Goal: Information Seeking & Learning: Learn about a topic

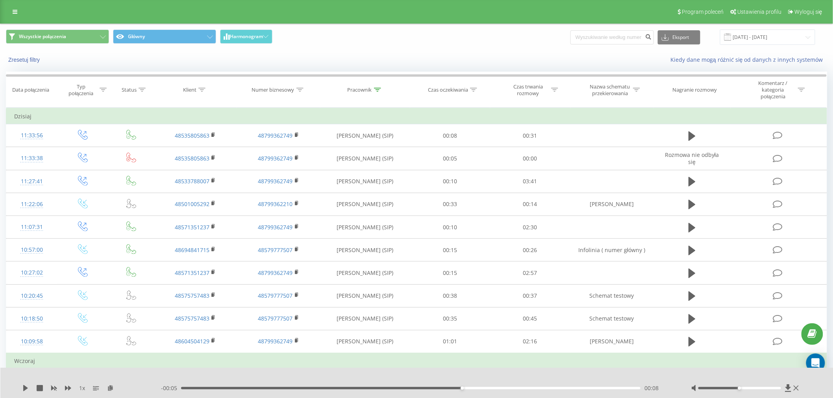
click at [7, 8] on div "Program poleceń Ustawienia profilu Wyloguj się" at bounding box center [416, 12] width 833 height 24
click at [16, 10] on icon at bounding box center [15, 12] width 5 height 6
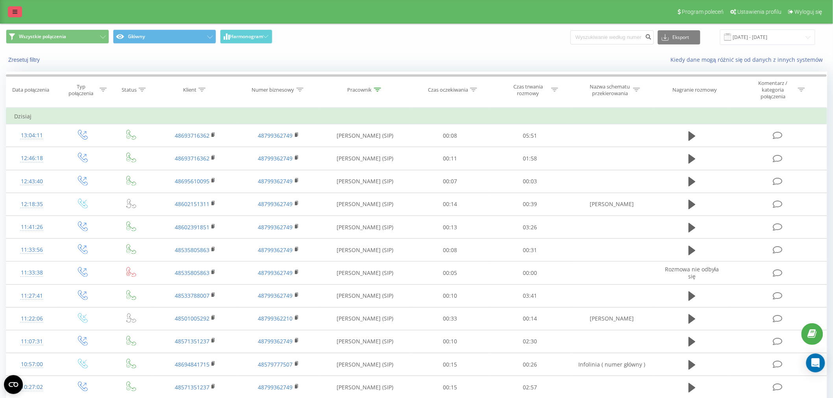
click at [14, 9] on icon at bounding box center [15, 12] width 5 height 6
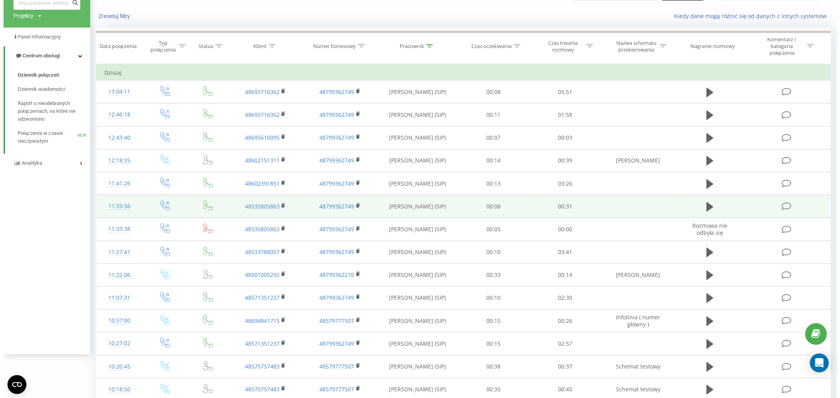
scroll to position [131, 0]
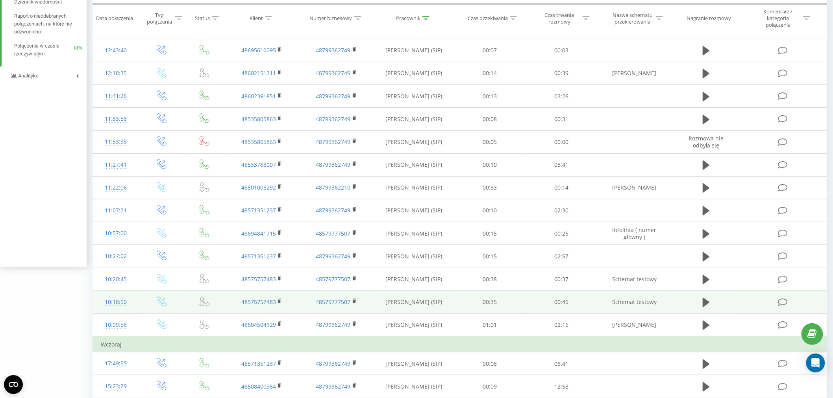
click at [753, 301] on td at bounding box center [783, 302] width 86 height 23
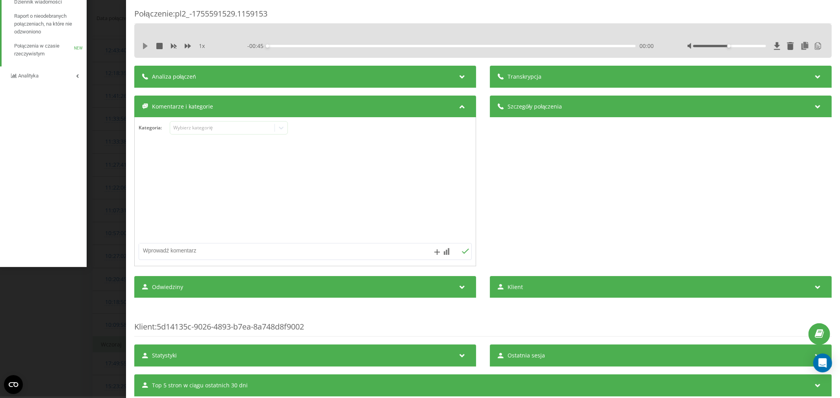
click at [142, 44] on icon at bounding box center [145, 46] width 6 height 6
click at [145, 47] on icon at bounding box center [145, 46] width 6 height 6
click at [457, 78] on icon at bounding box center [461, 76] width 9 height 8
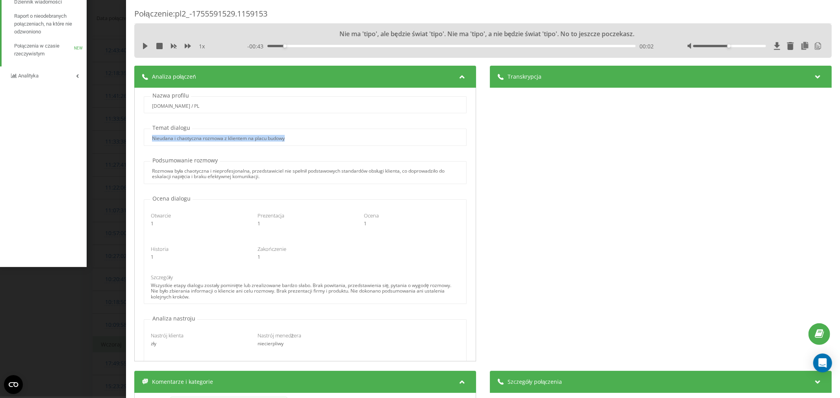
drag, startPoint x: 150, startPoint y: 139, endPoint x: 292, endPoint y: 141, distance: 141.7
click at [292, 141] on div "Nieudana i chaotyczna rozmowa z klientem na placu budowy" at bounding box center [305, 139] width 322 height 6
drag, startPoint x: 176, startPoint y: 173, endPoint x: 245, endPoint y: 172, distance: 69.3
click at [242, 172] on div "Rozmowa była chaotyczna i nieprofesjonalna, przedstawiciel nie spełnił podstawo…" at bounding box center [305, 173] width 306 height 11
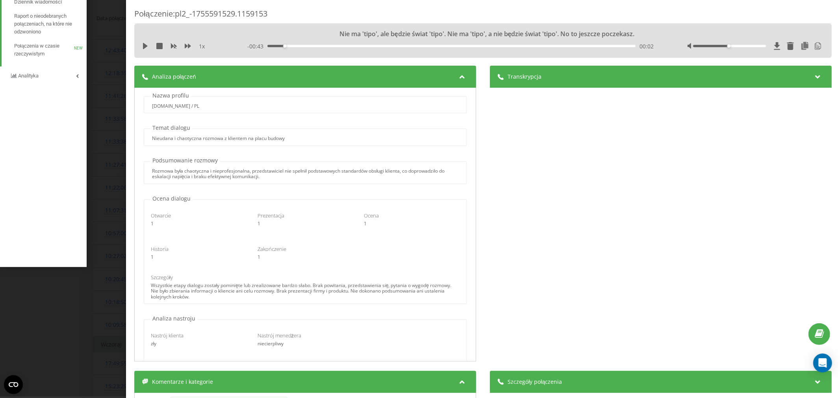
click at [267, 179] on div "Rozmowa była chaotyczna i nieprofesjonalna, przedstawiciel nie spełnił podstawo…" at bounding box center [305, 173] width 306 height 11
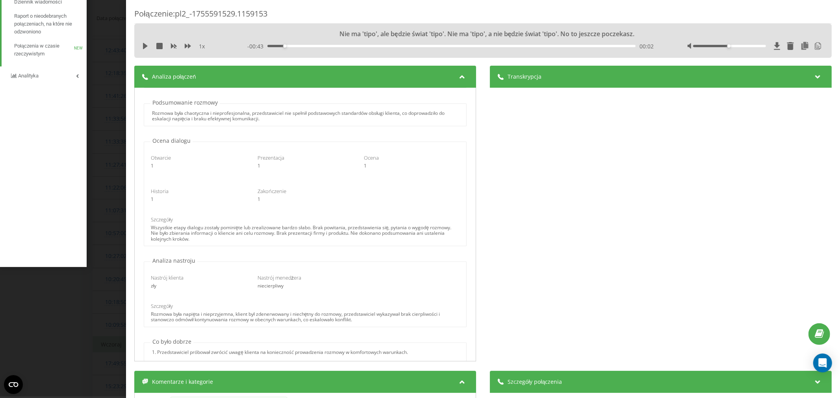
scroll to position [61, 0]
click at [813, 76] on icon at bounding box center [817, 76] width 9 height 8
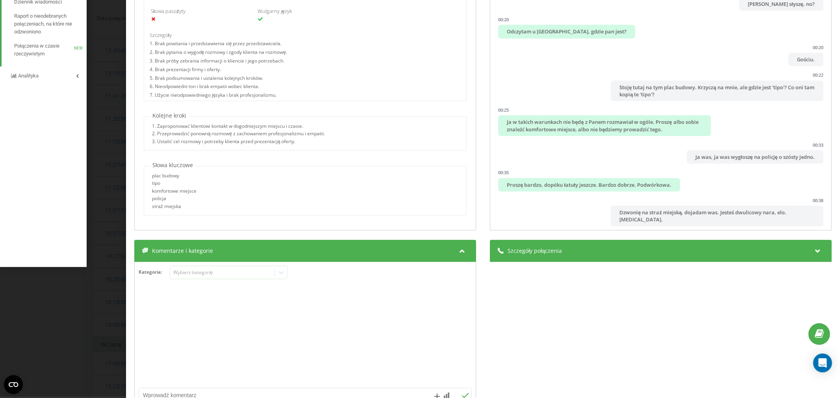
scroll to position [262, 0]
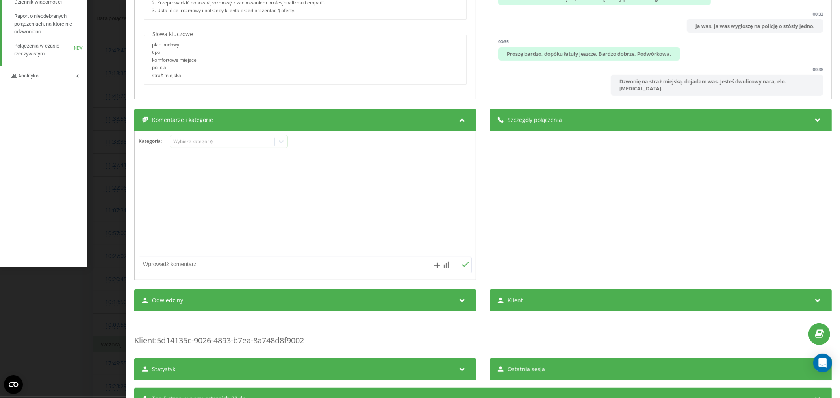
click at [681, 126] on div "Szczegóły połączenia" at bounding box center [661, 120] width 342 height 22
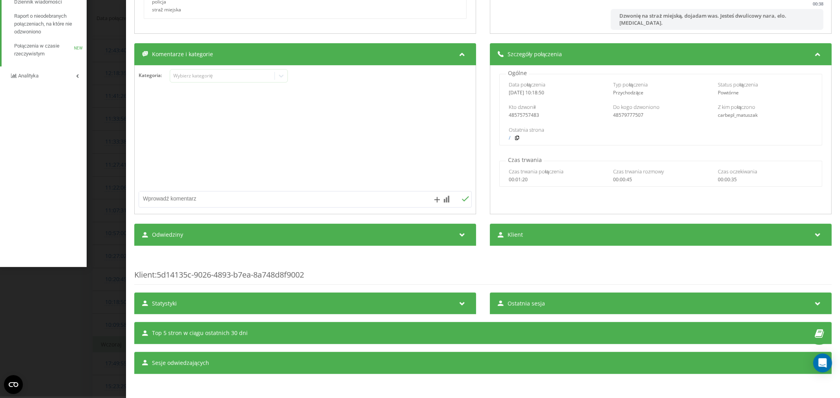
click at [457, 306] on icon at bounding box center [461, 303] width 9 height 8
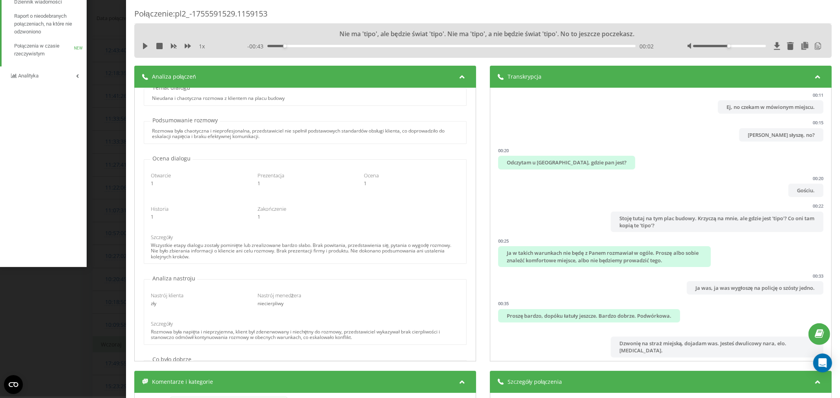
scroll to position [0, 0]
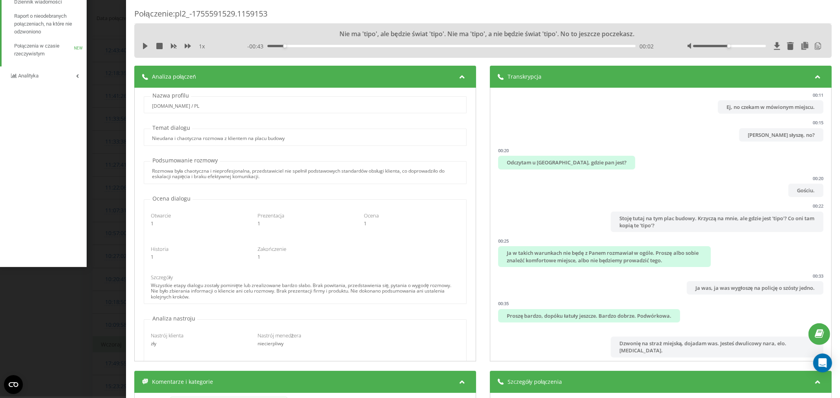
click at [474, 100] on div "Transkrypcja 00:00 Nie ma 'tipo', ale będzie świat 'tipo'. Nie ma 'tipo', a nie…" at bounding box center [482, 215] width 697 height 298
